Goal: Information Seeking & Learning: Find specific page/section

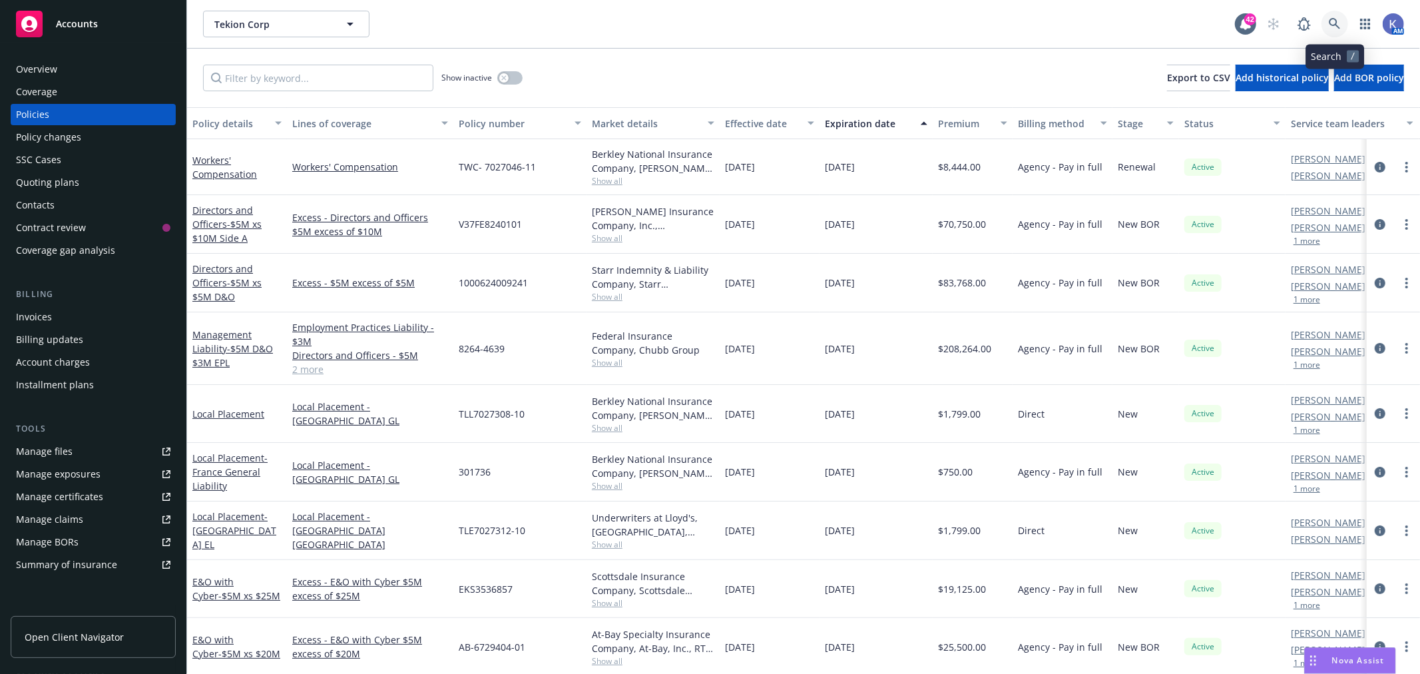
click at [1334, 21] on icon at bounding box center [1335, 24] width 12 height 12
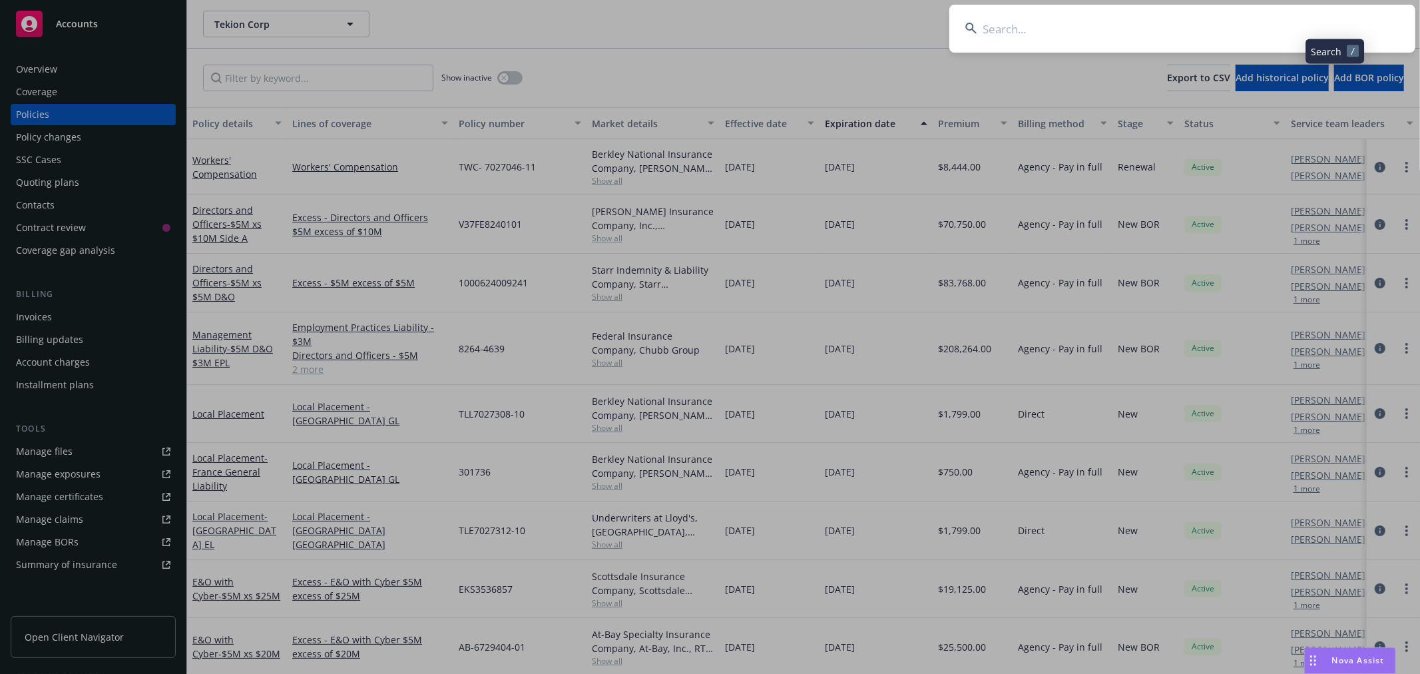
click at [1254, 29] on input at bounding box center [1182, 29] width 466 height 48
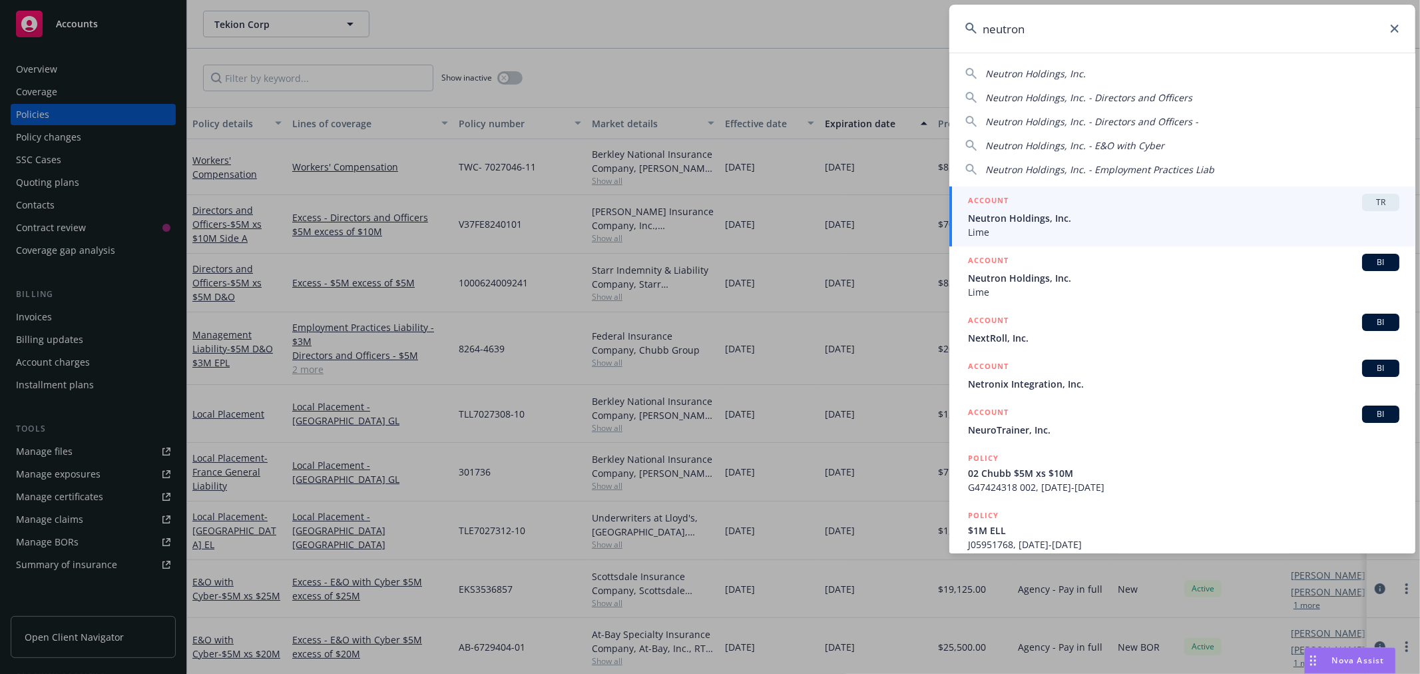
type input "neutron"
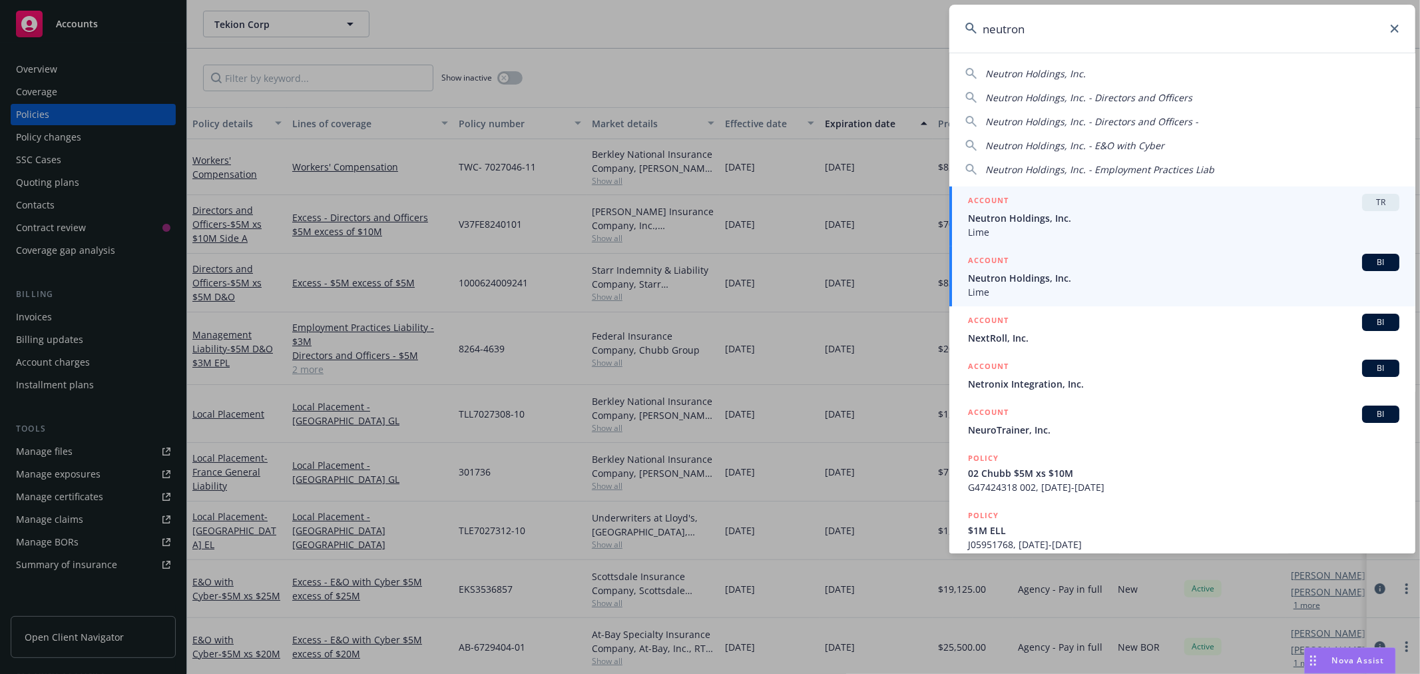
click at [1008, 276] on span "Neutron Holdings, Inc." at bounding box center [1183, 278] width 431 height 14
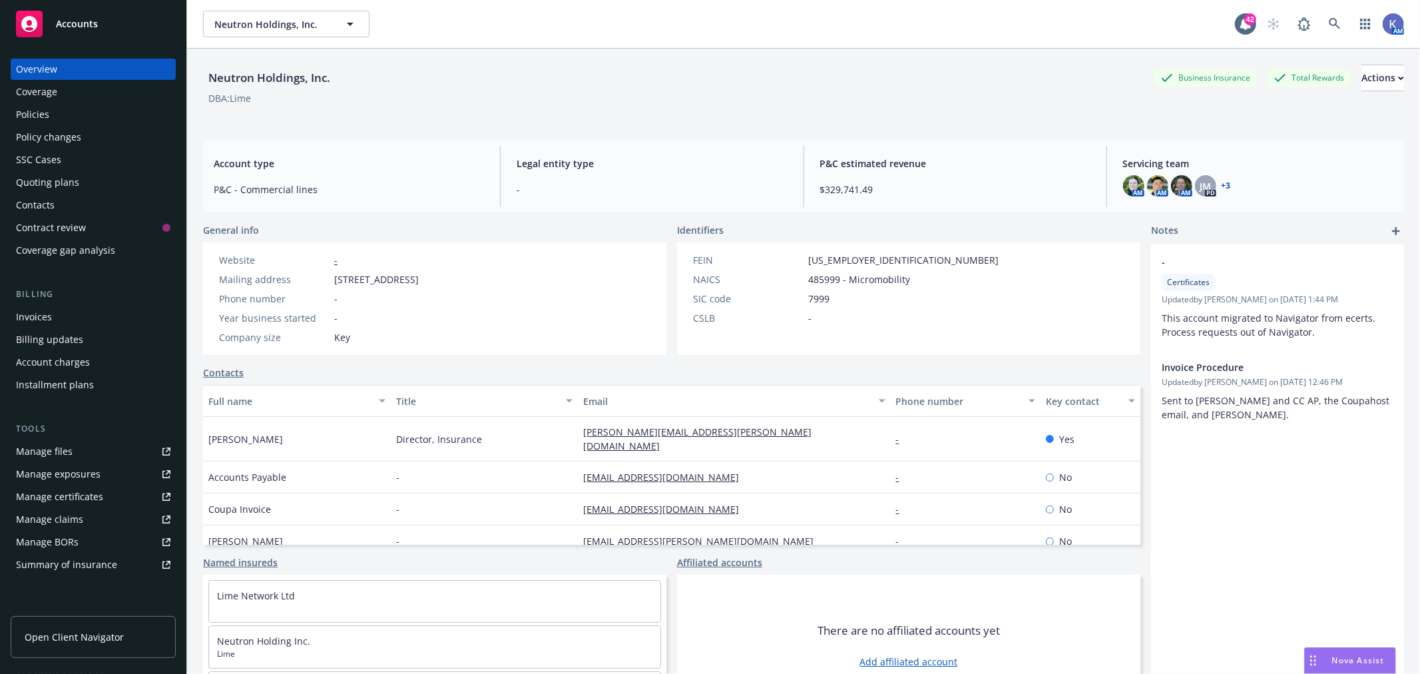
click at [54, 110] on div "Policies" at bounding box center [93, 114] width 154 height 21
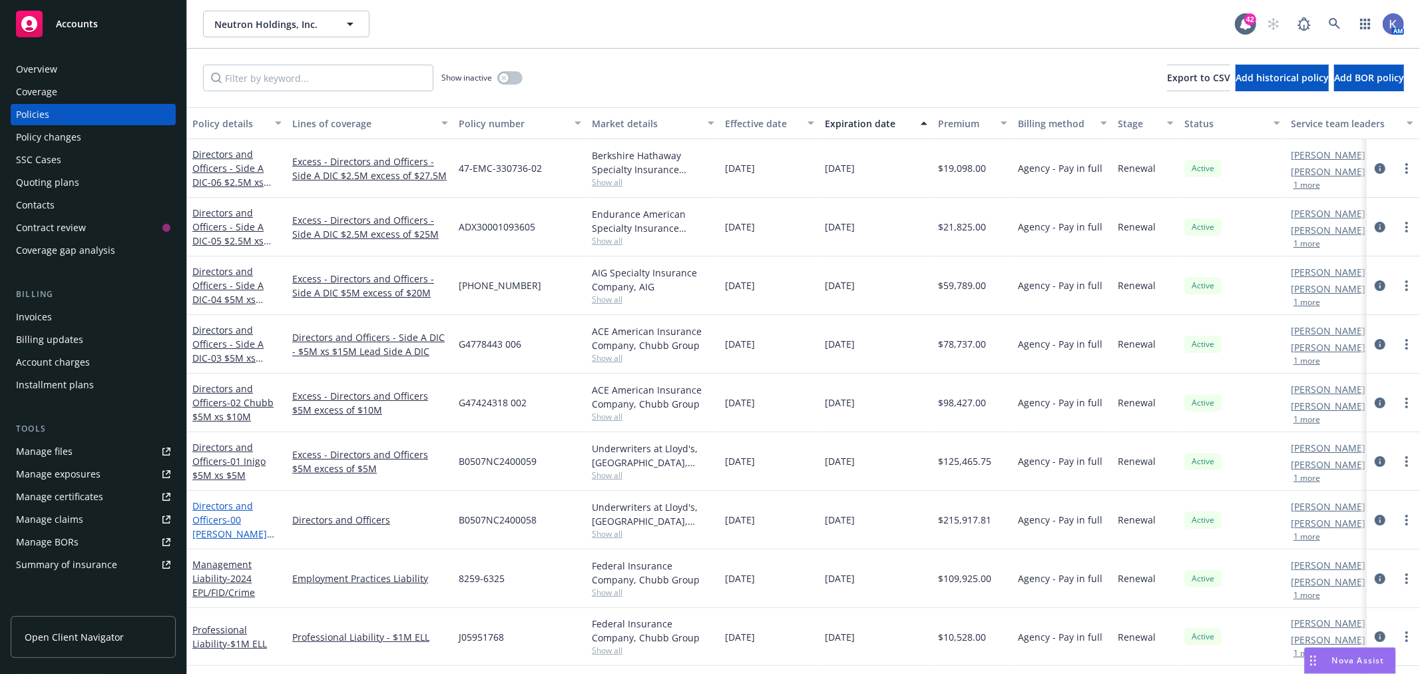
click at [232, 514] on span "- 00 [PERSON_NAME] $5M Primary" at bounding box center [233, 533] width 82 height 41
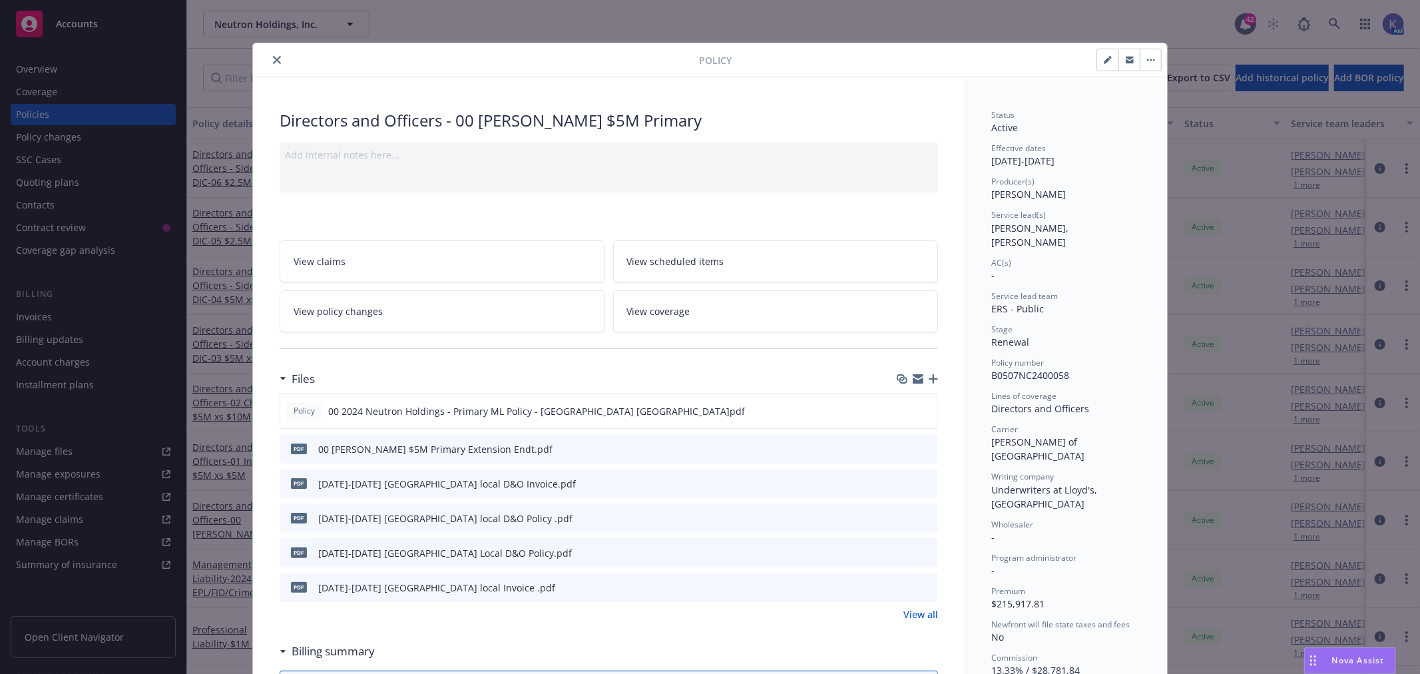
click at [921, 481] on icon "preview file" at bounding box center [925, 482] width 12 height 9
click at [273, 57] on icon "close" at bounding box center [277, 60] width 8 height 8
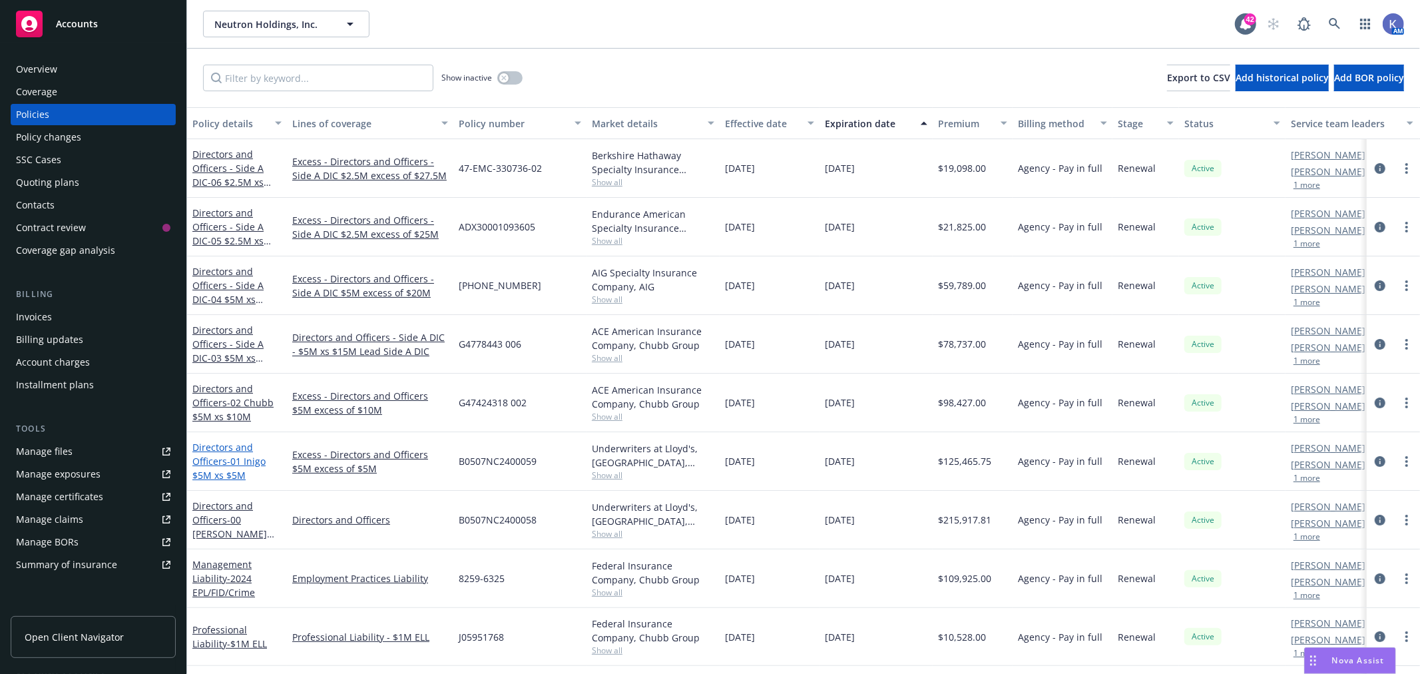
click at [250, 461] on span "- 01 Inigo $5M xs $5M" at bounding box center [228, 468] width 73 height 27
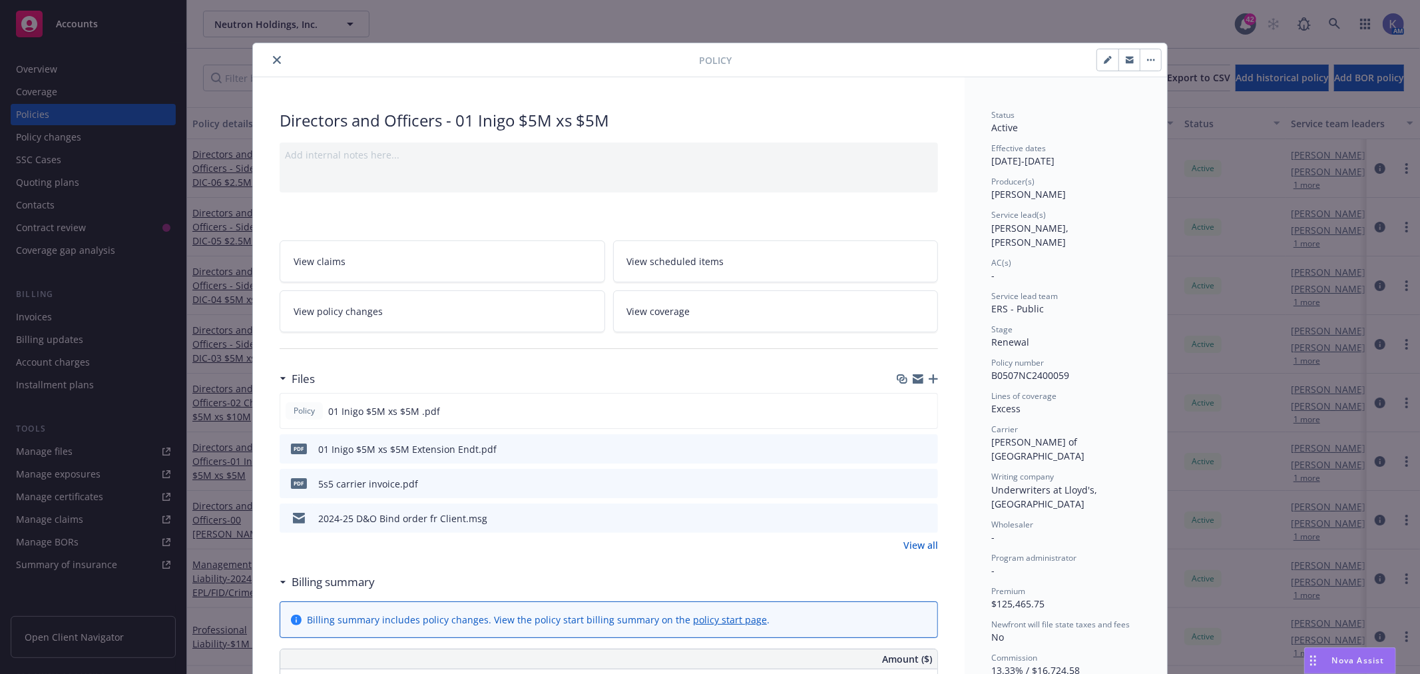
click at [923, 482] on icon "preview file" at bounding box center [925, 482] width 12 height 9
click at [273, 59] on icon "close" at bounding box center [277, 60] width 8 height 8
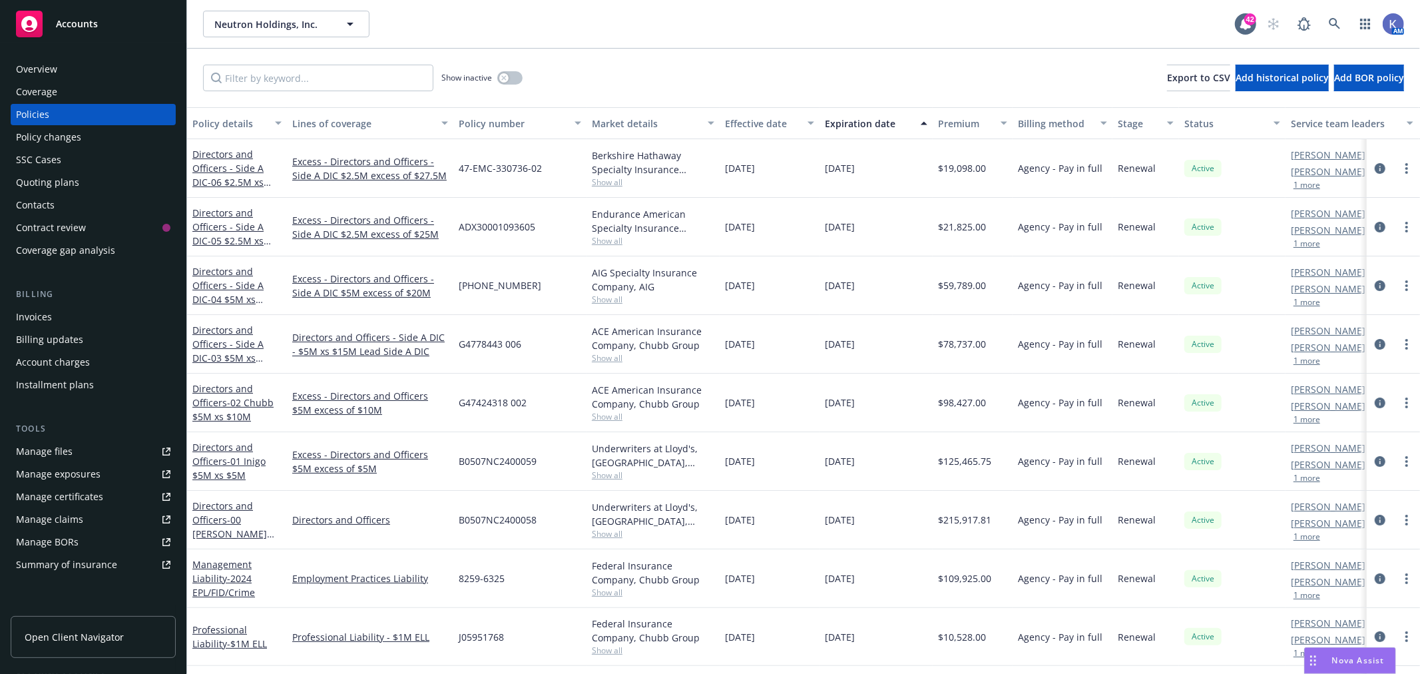
click at [610, 30] on div "Neutron Holdings, Inc. Neutron Holdings, Inc." at bounding box center [719, 24] width 1032 height 27
